Goal: Information Seeking & Learning: Learn about a topic

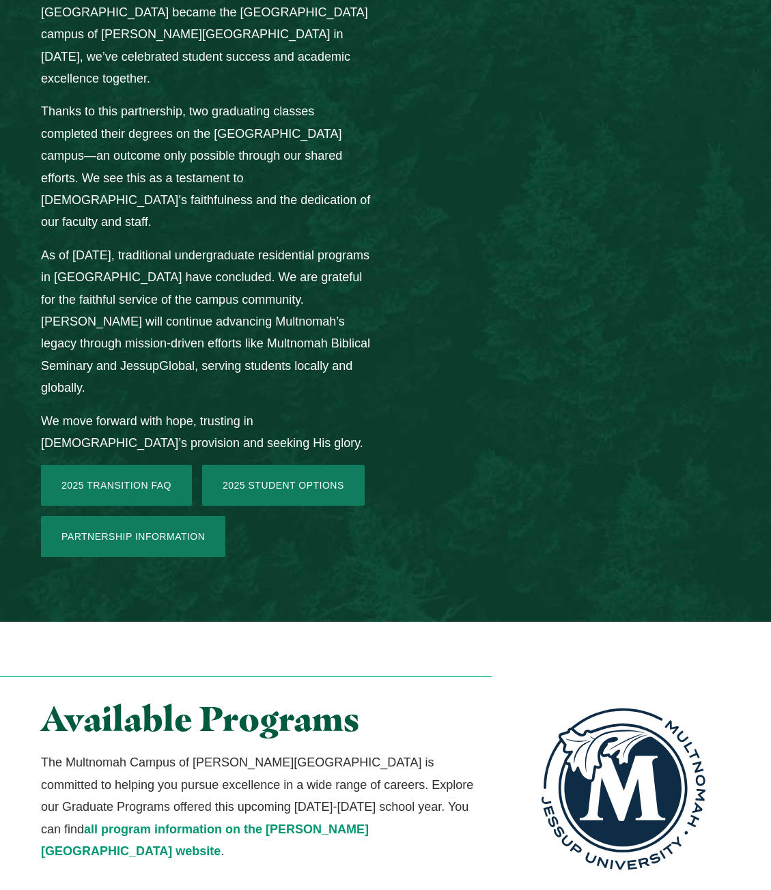
scroll to position [2117, 0]
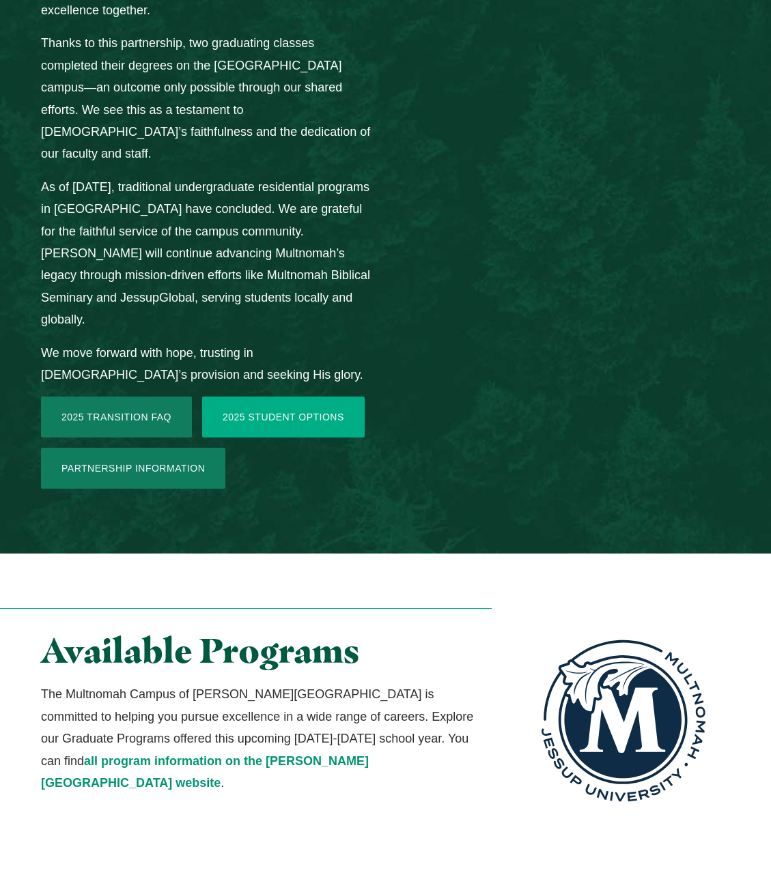
click at [284, 397] on link "2025 Student Options" at bounding box center [283, 417] width 162 height 41
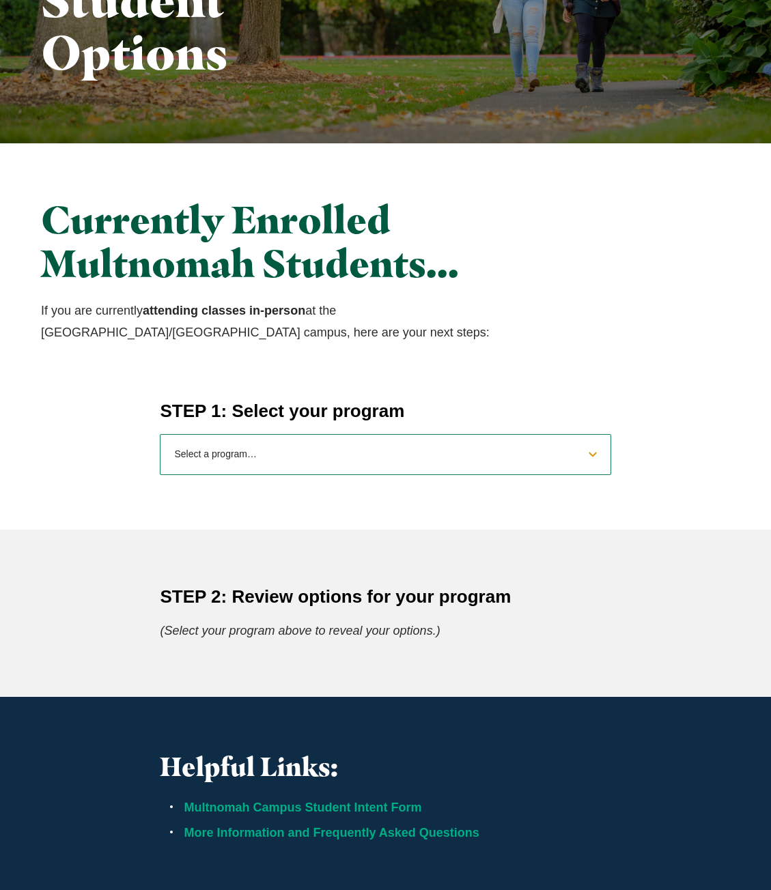
scroll to position [341, 0]
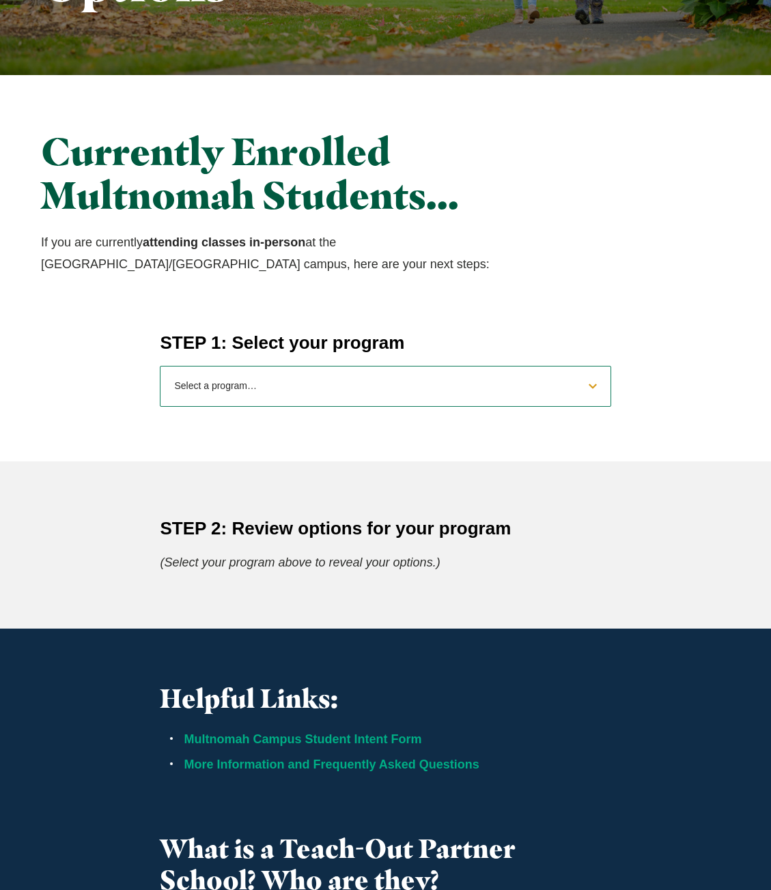
click at [391, 392] on select "Select a program… BS Bible and Theology BS Biology BS Business Administration B…" at bounding box center [385, 386] width 451 height 41
click at [382, 308] on div "Currently Enrolled Multnomah Students… If you are currently attending classes i…" at bounding box center [385, 202] width 771 height 255
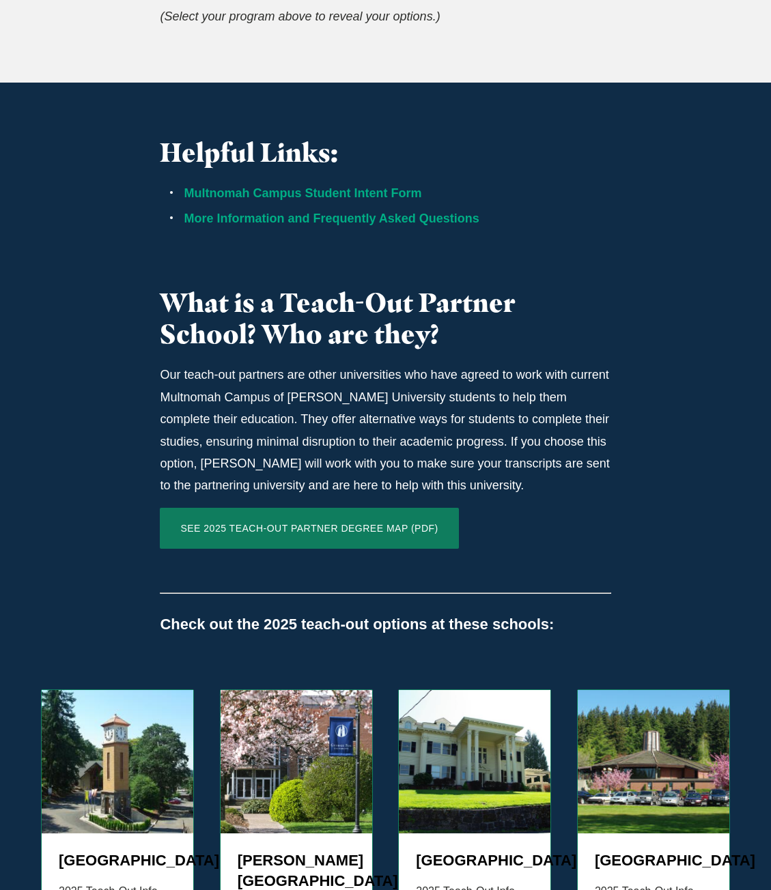
scroll to position [1024, 0]
